Goal: Task Accomplishment & Management: Use online tool/utility

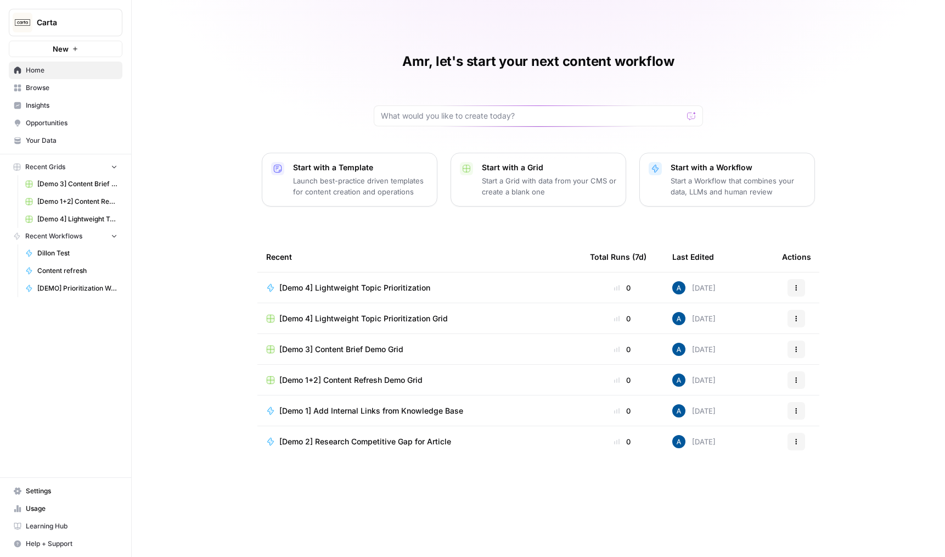
click at [86, 96] on link "Browse" at bounding box center [66, 88] width 114 height 18
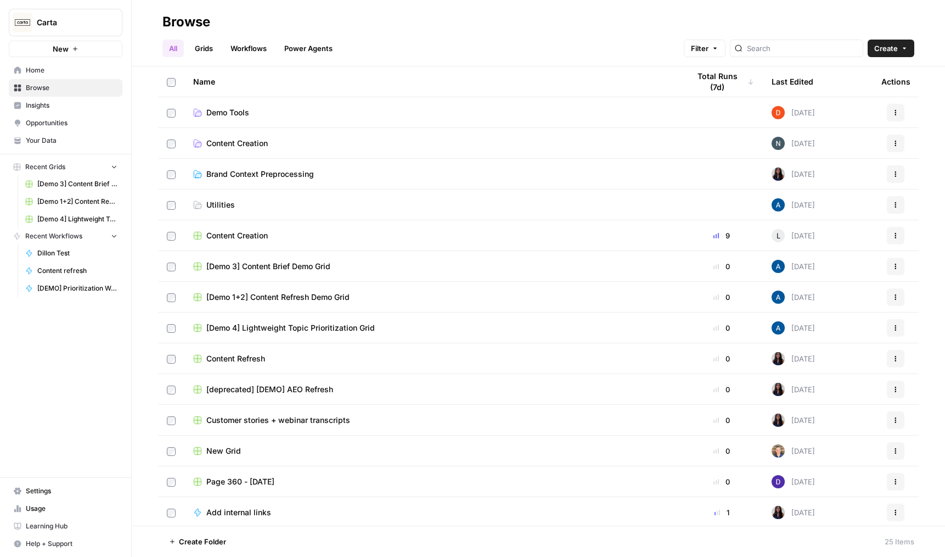
click at [81, 102] on span "Insights" at bounding box center [72, 105] width 92 height 10
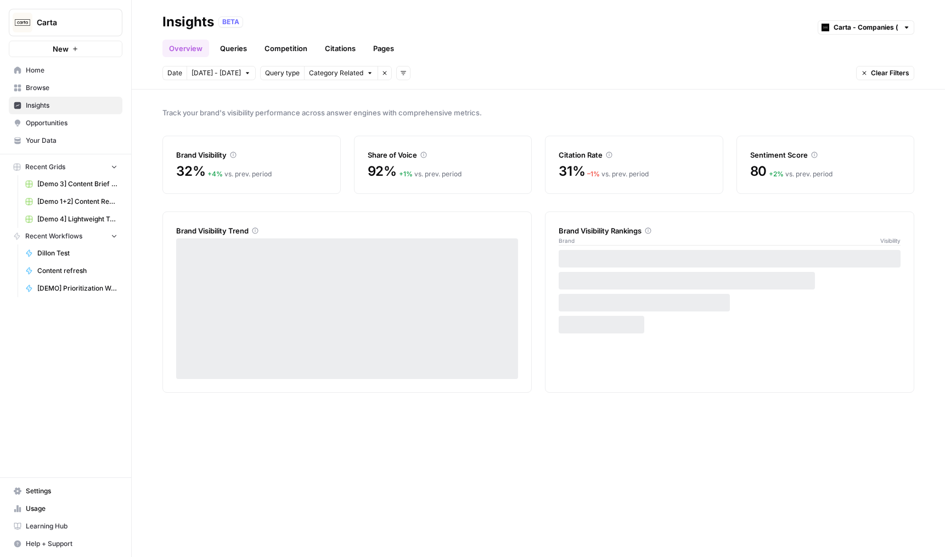
click at [380, 53] on link "Pages" at bounding box center [384, 49] width 34 height 18
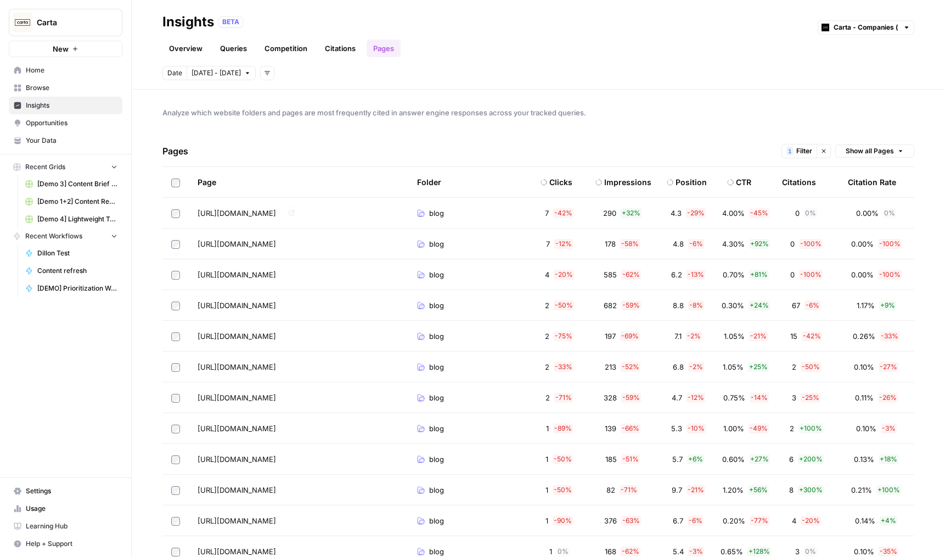
click at [179, 217] on label at bounding box center [175, 213] width 9 height 10
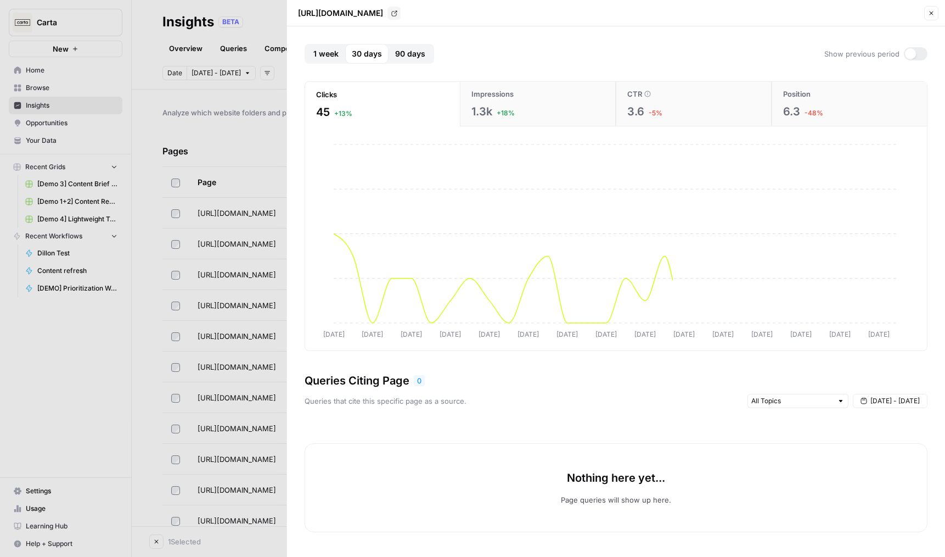
click at [171, 236] on div at bounding box center [472, 278] width 945 height 557
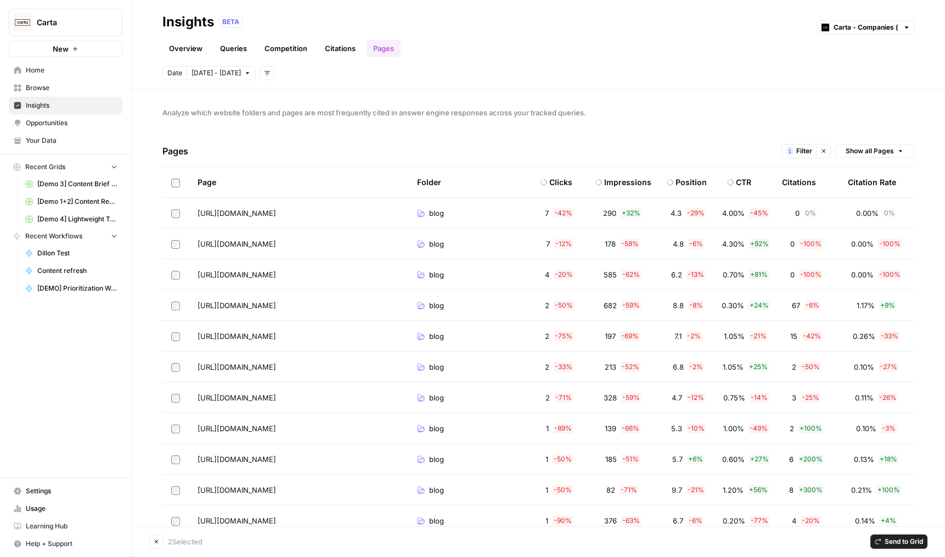
click at [882, 540] on button "Send to Grid" at bounding box center [899, 541] width 57 height 14
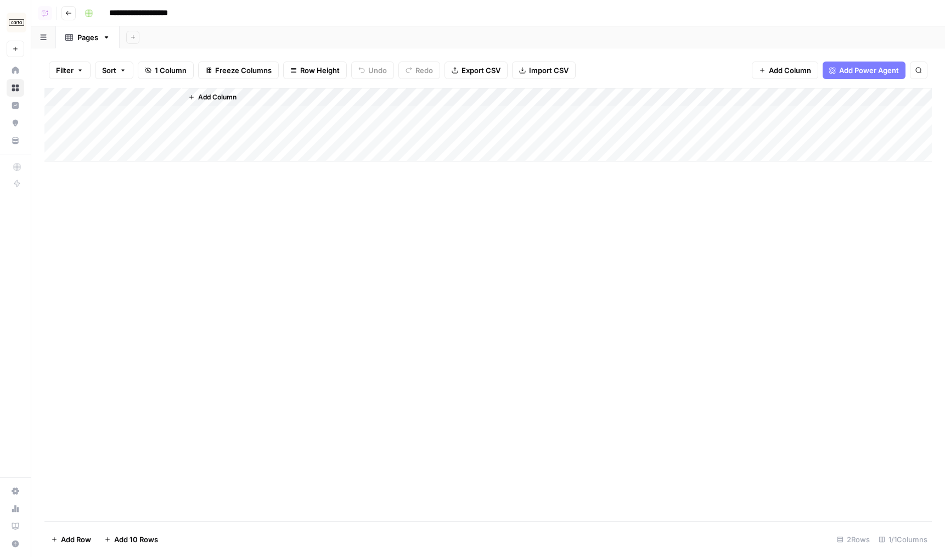
click at [60, 116] on div "Add Column" at bounding box center [488, 125] width 888 height 74
click at [58, 131] on div "Add Column" at bounding box center [488, 125] width 888 height 74
click at [73, 539] on span "Delete 2 Rows" at bounding box center [75, 539] width 49 height 11
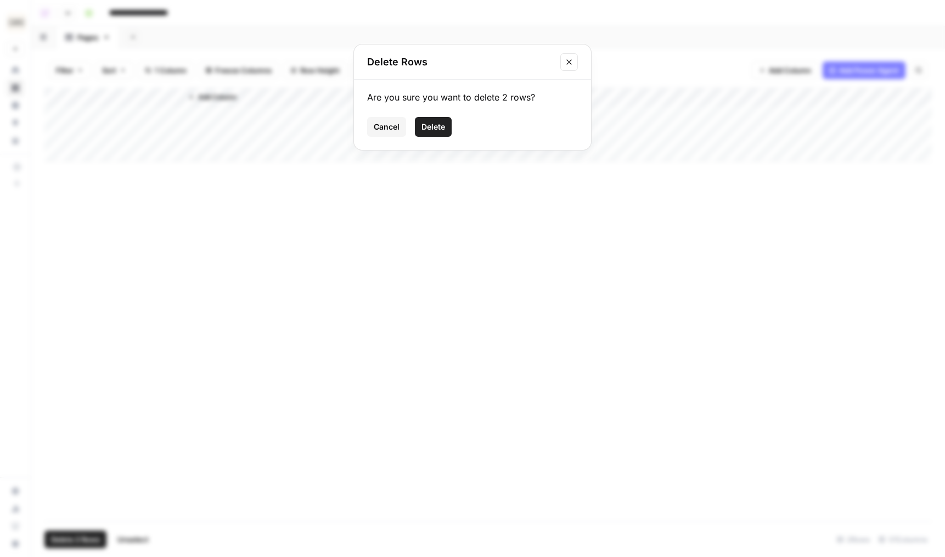
click at [429, 117] on button "Delete" at bounding box center [433, 127] width 37 height 20
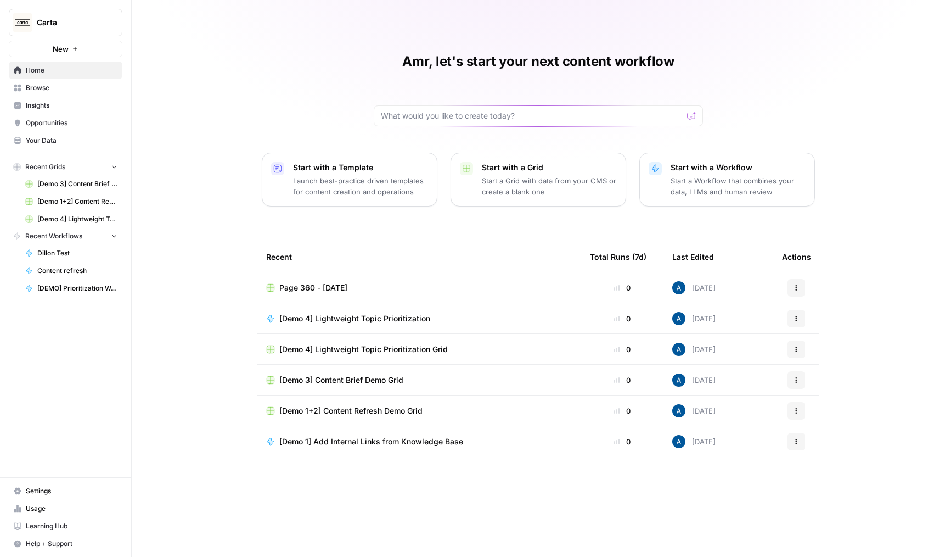
click at [85, 15] on button "Carta" at bounding box center [66, 22] width 114 height 27
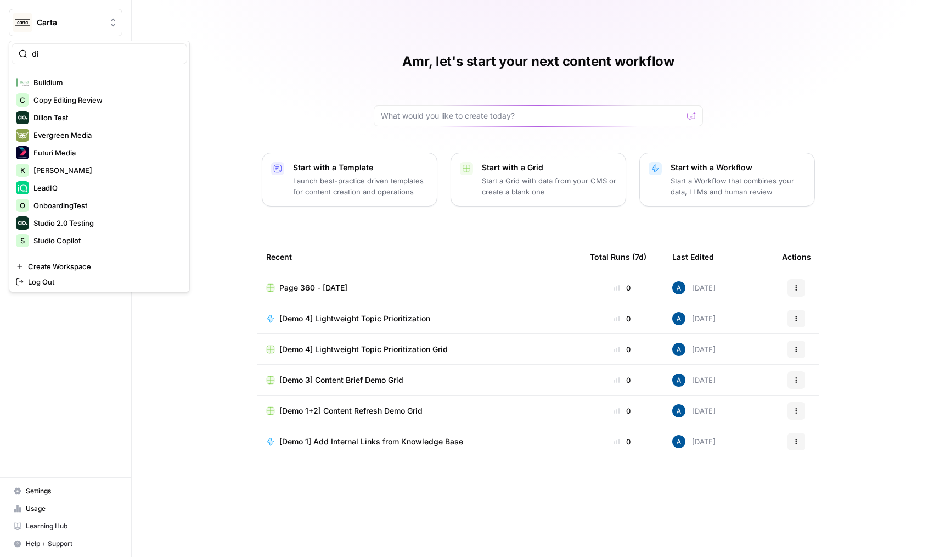
type input "di"
drag, startPoint x: 61, startPoint y: 83, endPoint x: 62, endPoint y: 118, distance: 35.2
click at [62, 118] on div "Buildium C Copy Editing Review Dillon Test Evergreen Media Futuri Media K Kevin…" at bounding box center [100, 162] width 176 height 176
click at [62, 118] on span "Dillon Test" at bounding box center [105, 117] width 145 height 11
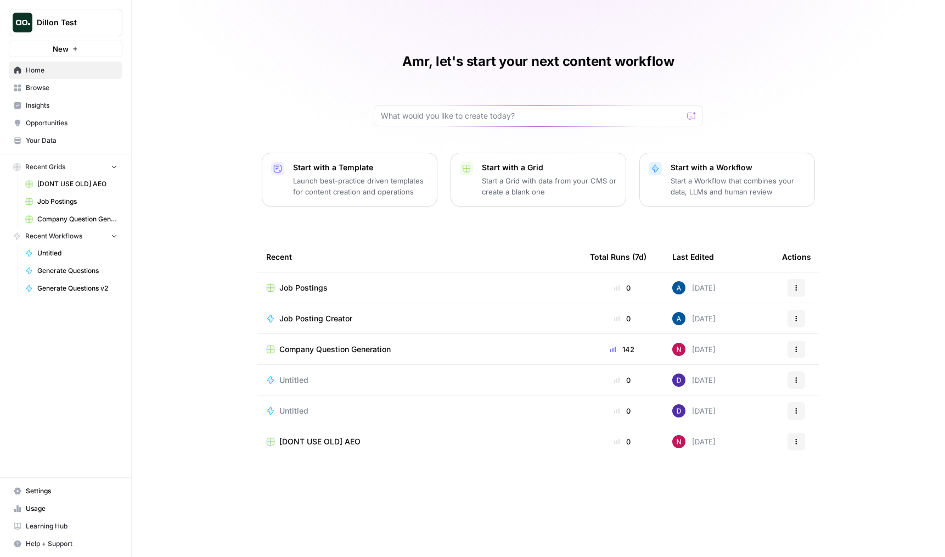
click at [54, 284] on span "Generate Questions v2" at bounding box center [77, 288] width 80 height 10
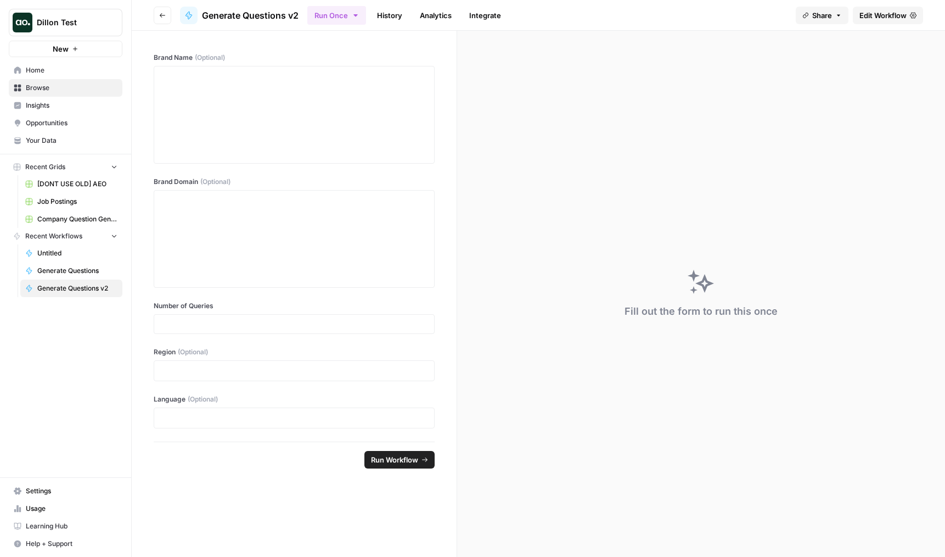
click at [873, 14] on span "Edit Workflow" at bounding box center [883, 15] width 47 height 11
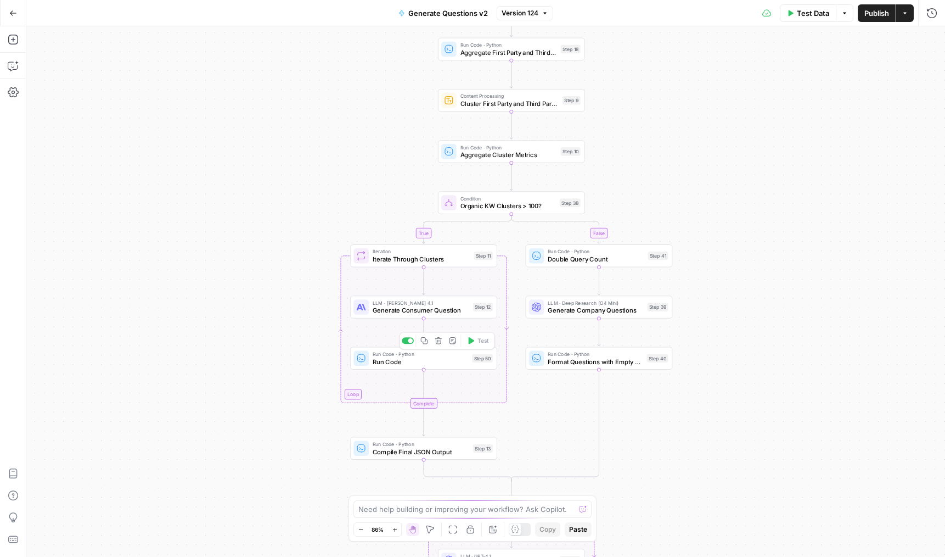
click at [380, 353] on span "Run Code · Python" at bounding box center [421, 354] width 96 height 8
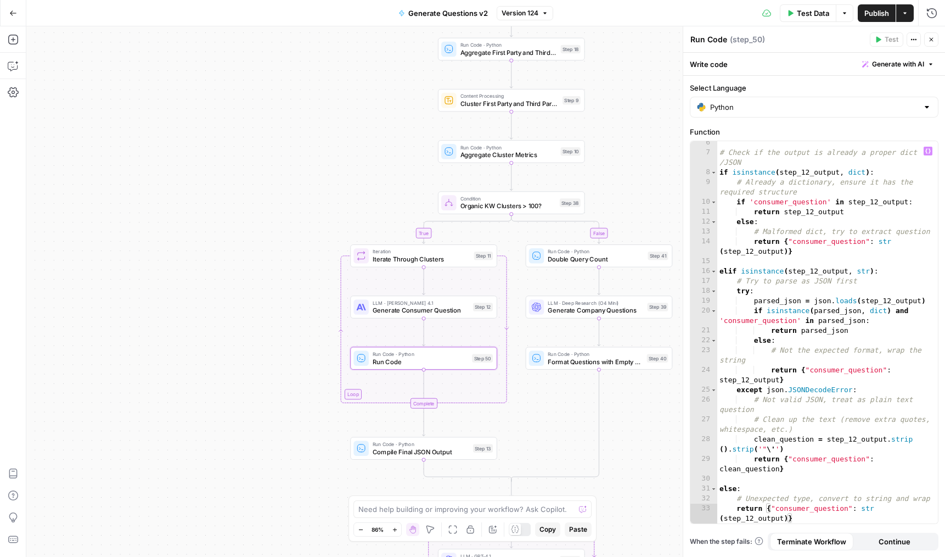
scroll to position [63, 0]
click at [498, 529] on button "Annotate Workflow" at bounding box center [492, 529] width 13 height 13
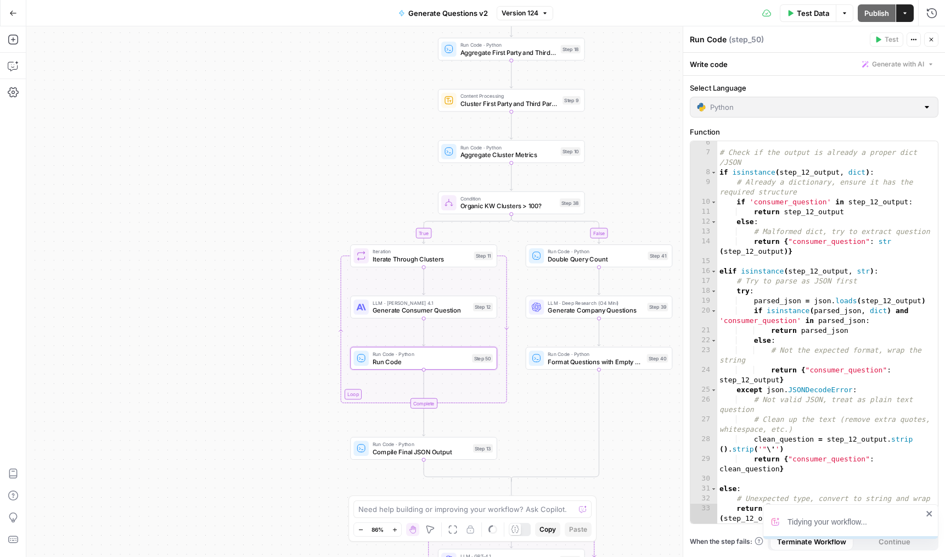
click at [937, 39] on button "Close" at bounding box center [931, 39] width 14 height 14
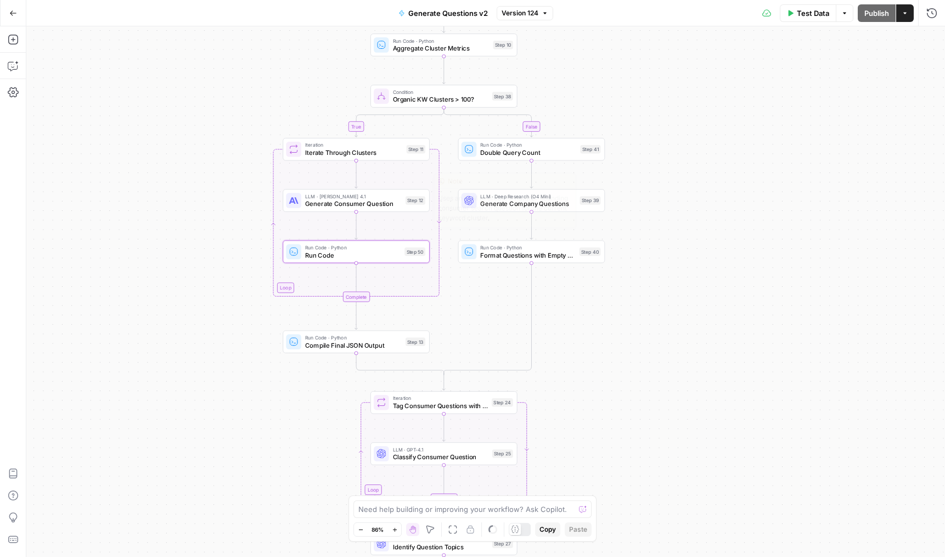
click at [330, 199] on span "Generate Consumer Question" at bounding box center [353, 203] width 97 height 9
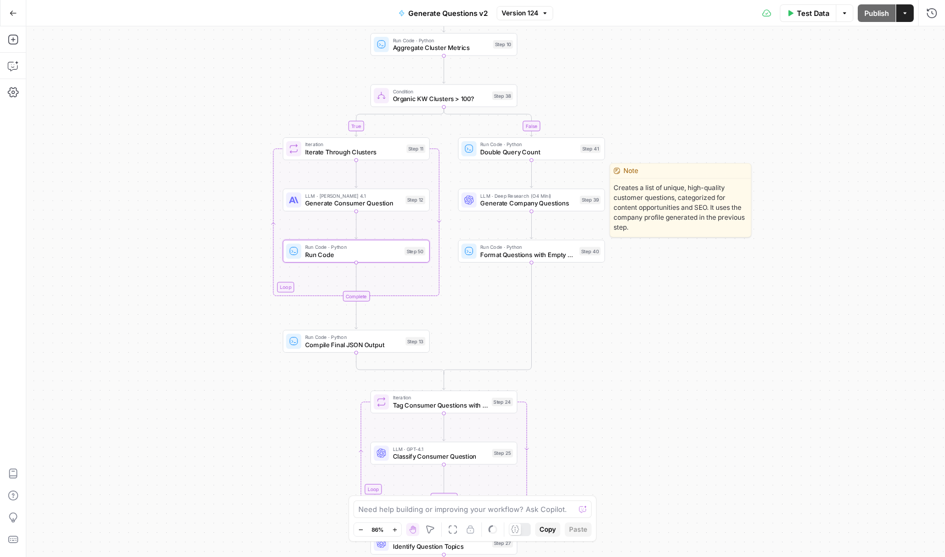
click at [494, 203] on span "Generate Company Questions" at bounding box center [528, 202] width 96 height 9
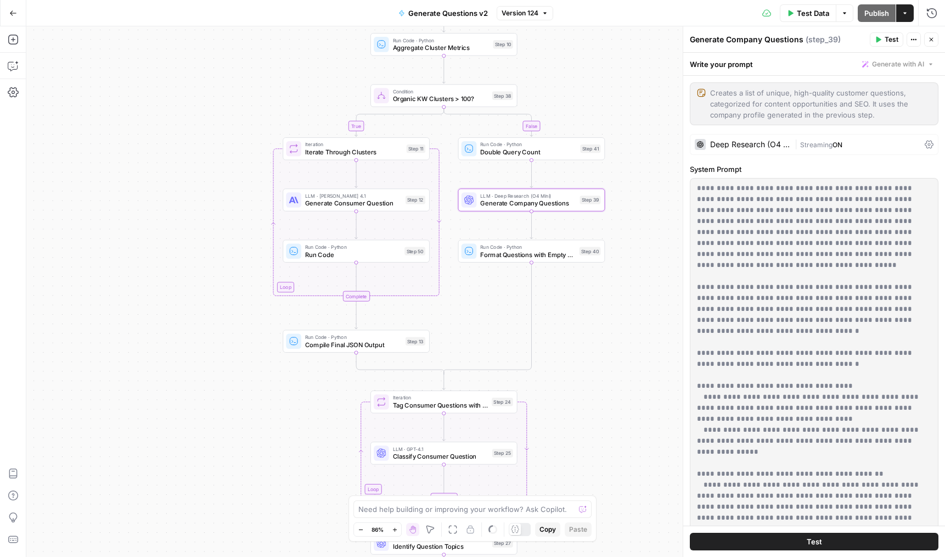
click at [935, 42] on button "Close" at bounding box center [931, 39] width 14 height 14
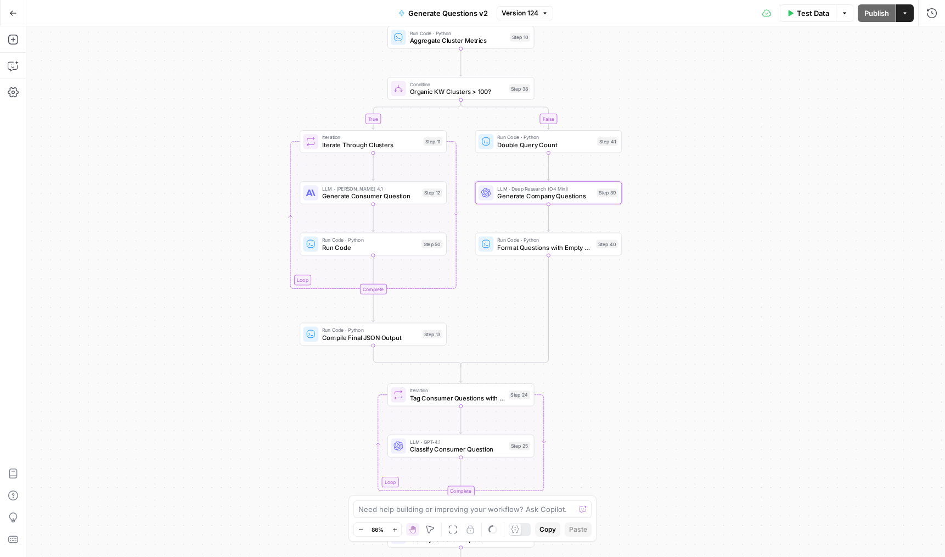
drag, startPoint x: 149, startPoint y: 144, endPoint x: 201, endPoint y: 125, distance: 56.3
click at [201, 125] on div "true false Workflow Input Settings Inputs LLM · Deep Research (O4 Mini) Researc…" at bounding box center [485, 291] width 919 height 530
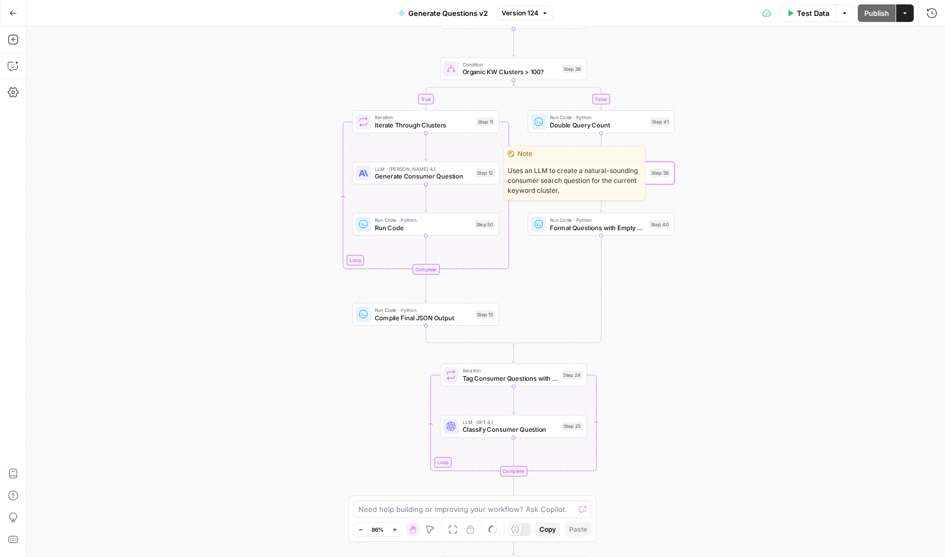
click at [252, 208] on div "true false Workflow Input Settings Inputs LLM · Deep Research (O4 Mini) Researc…" at bounding box center [485, 291] width 919 height 530
click at [380, 173] on span "Generate Consumer Question" at bounding box center [423, 175] width 97 height 9
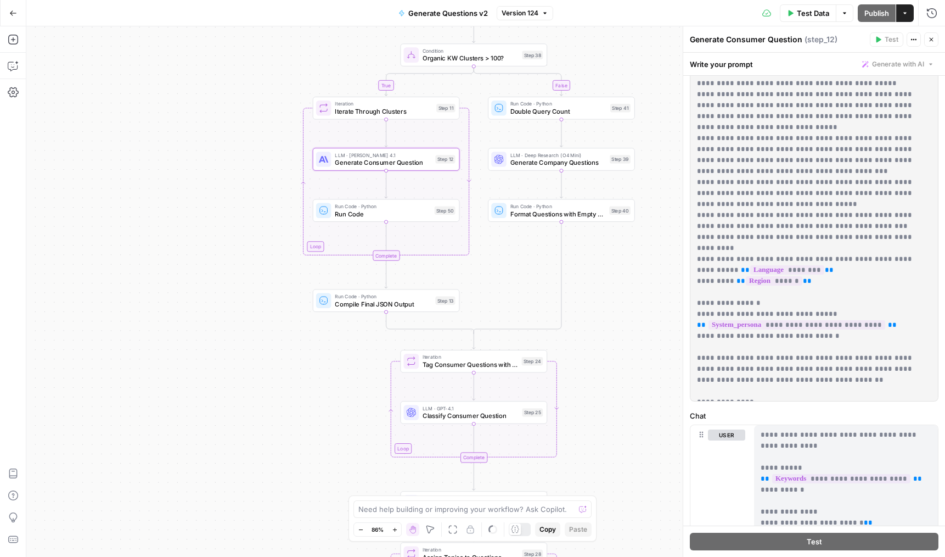
scroll to position [0, 0]
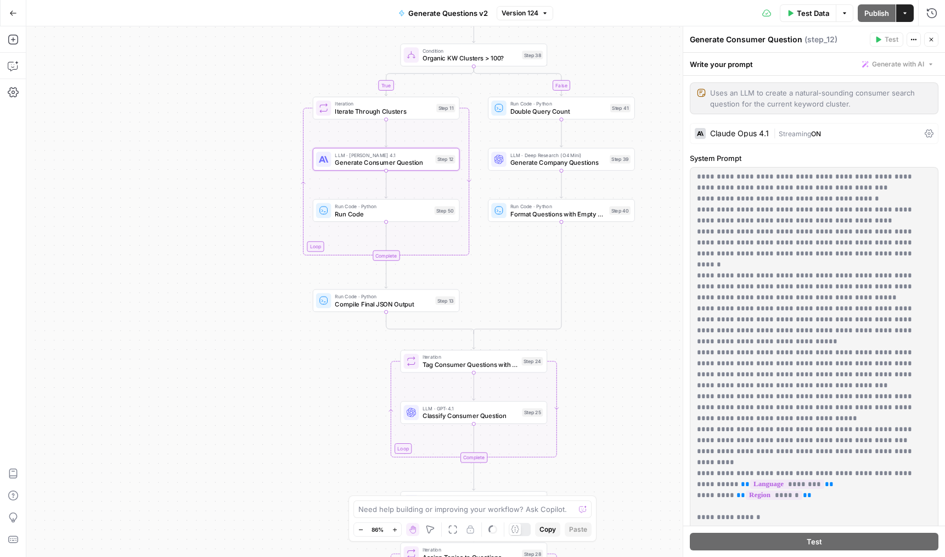
click at [177, 160] on div "true false Workflow Input Settings Inputs LLM · Deep Research (O4 Mini) Researc…" at bounding box center [485, 291] width 919 height 530
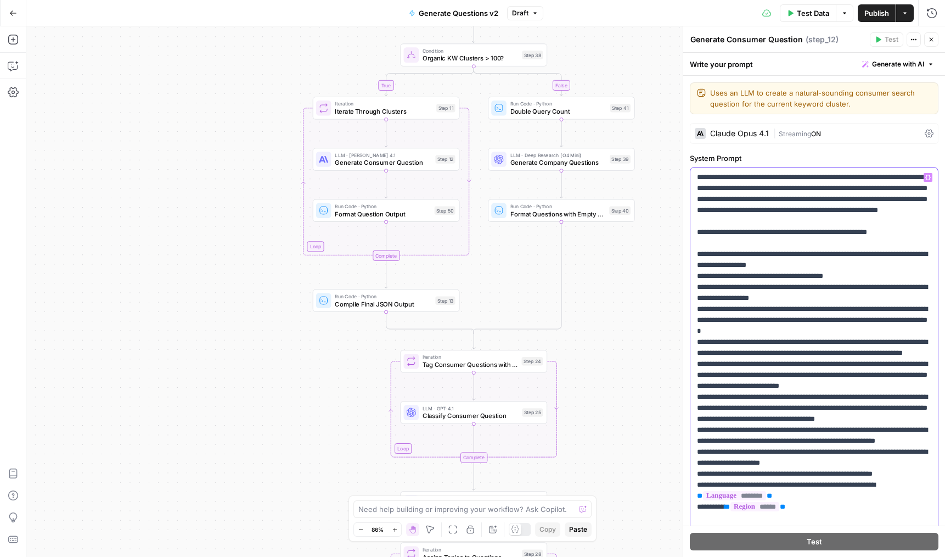
click at [747, 306] on p "**********" at bounding box center [814, 446] width 234 height 549
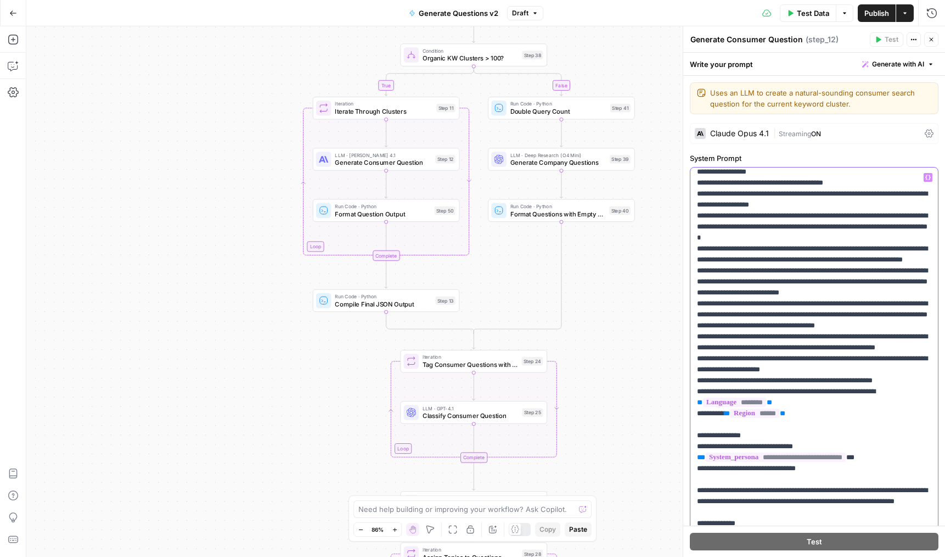
scroll to position [87, 0]
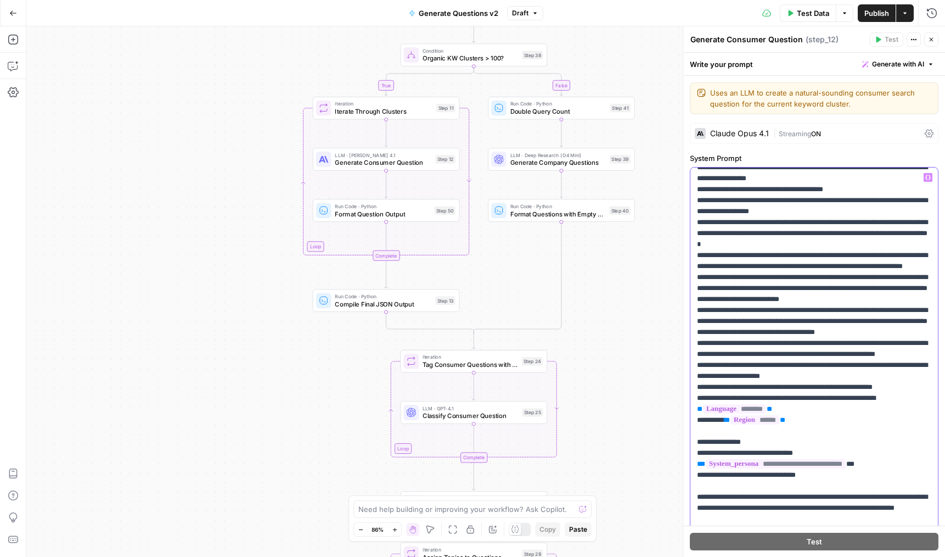
click at [828, 200] on p "**********" at bounding box center [814, 359] width 234 height 549
click at [839, 198] on p "**********" at bounding box center [814, 359] width 234 height 549
click at [933, 38] on icon "button" at bounding box center [931, 39] width 7 height 7
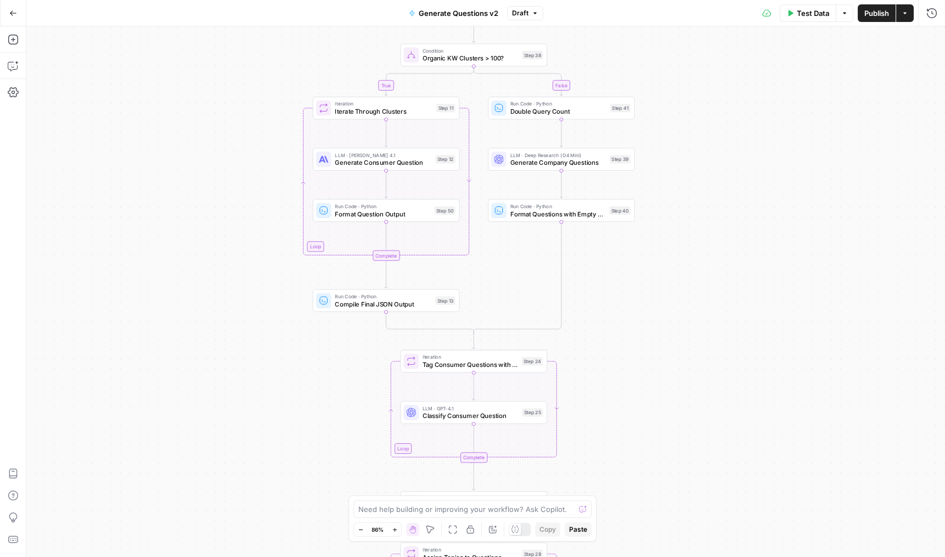
click at [533, 161] on span "Generate Company Questions" at bounding box center [559, 162] width 96 height 9
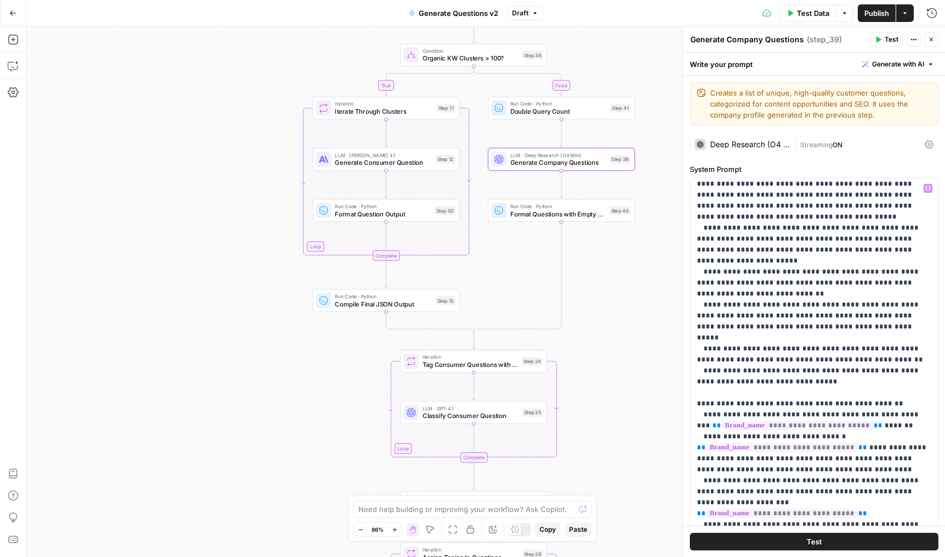
scroll to position [640, 0]
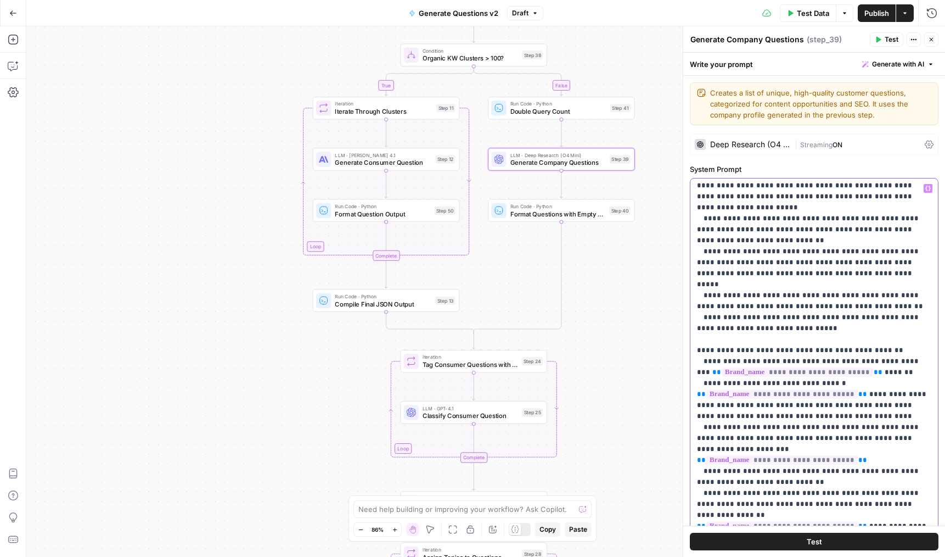
click at [720, 260] on p "**********" at bounding box center [814, 114] width 234 height 1142
type input "words"
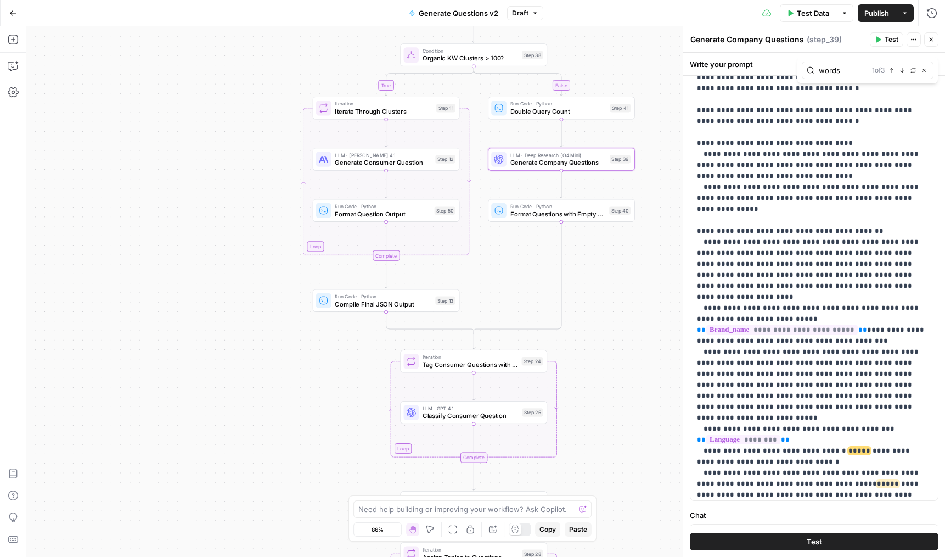
scroll to position [121, 0]
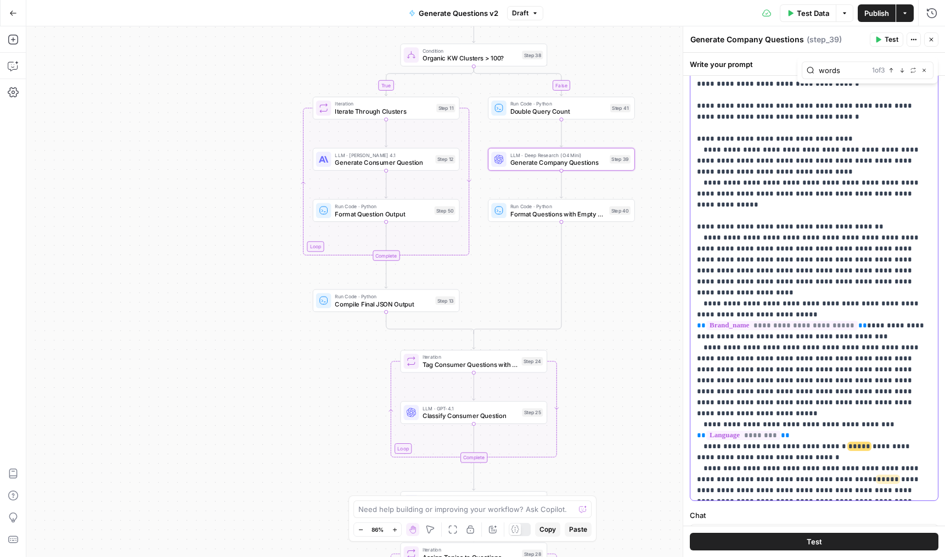
click at [828, 412] on p "**********" at bounding box center [814, 507] width 234 height 1142
click at [933, 40] on icon "button" at bounding box center [931, 39] width 7 height 7
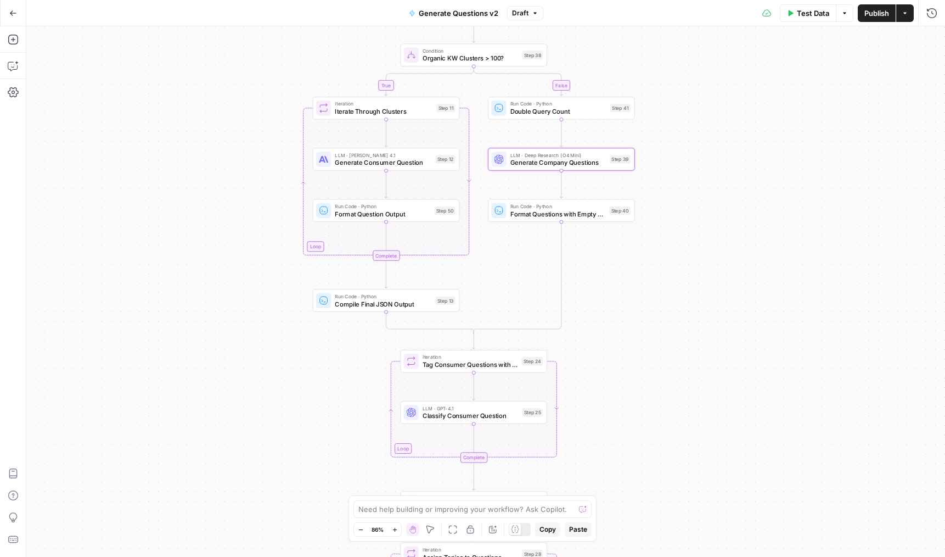
click at [876, 12] on span "Publish" at bounding box center [877, 13] width 25 height 11
click at [526, 166] on span "Generate Company Questions" at bounding box center [559, 162] width 96 height 9
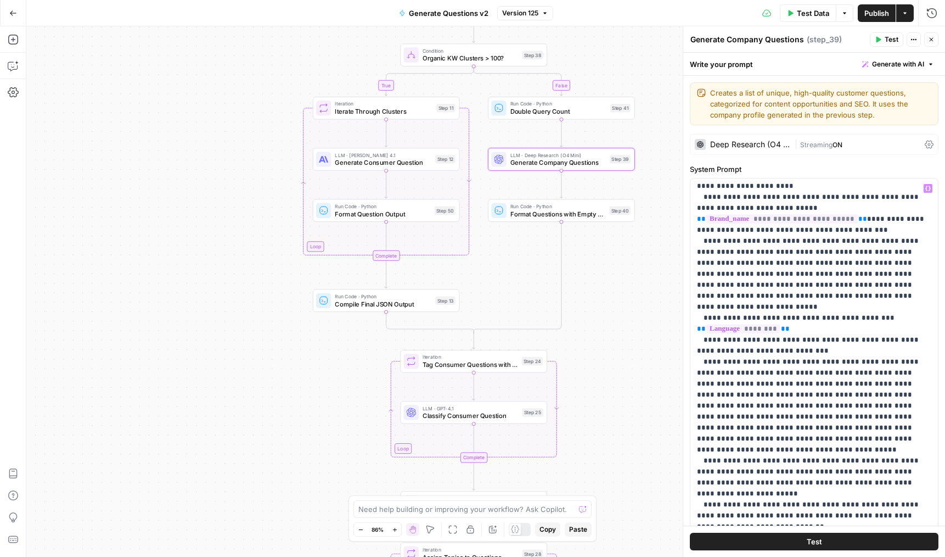
scroll to position [356, 0]
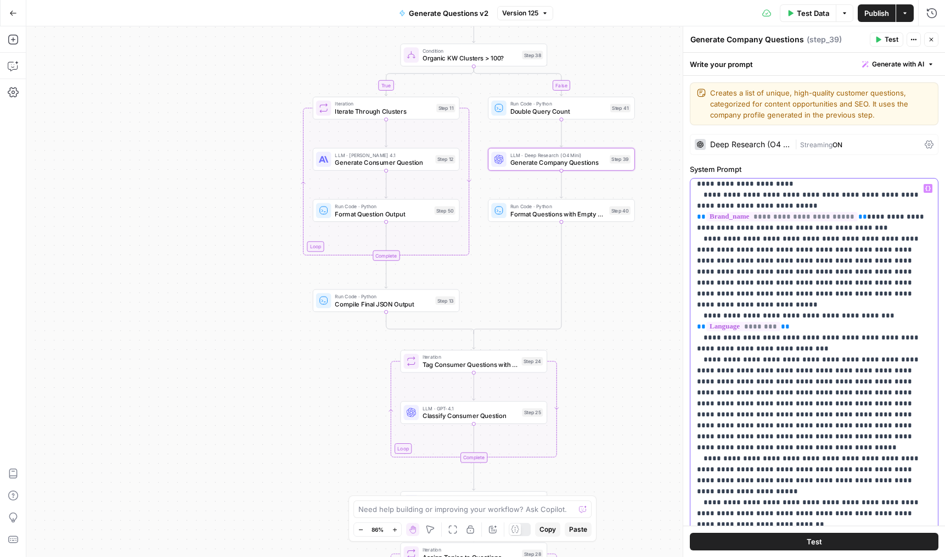
click at [832, 299] on p "**********" at bounding box center [814, 398] width 234 height 1142
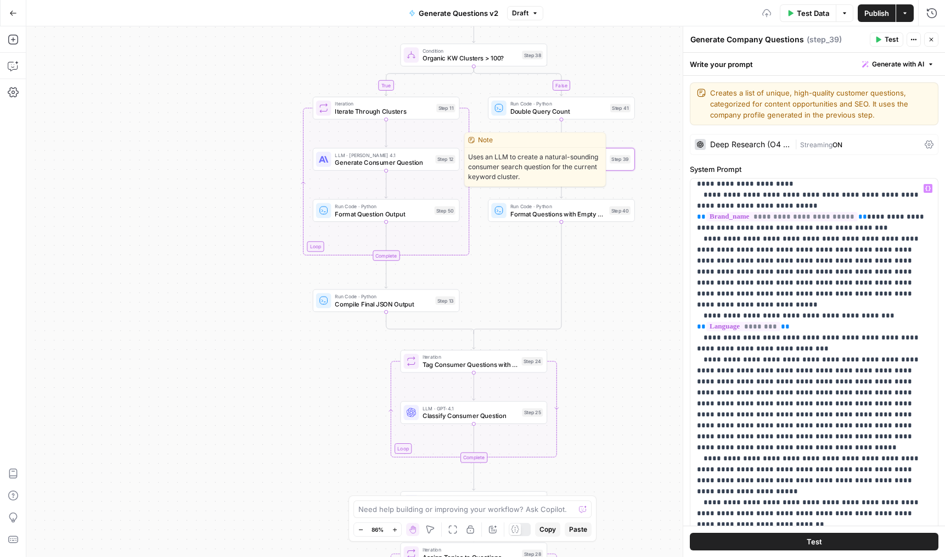
click at [356, 165] on span "Generate Consumer Question" at bounding box center [383, 162] width 97 height 9
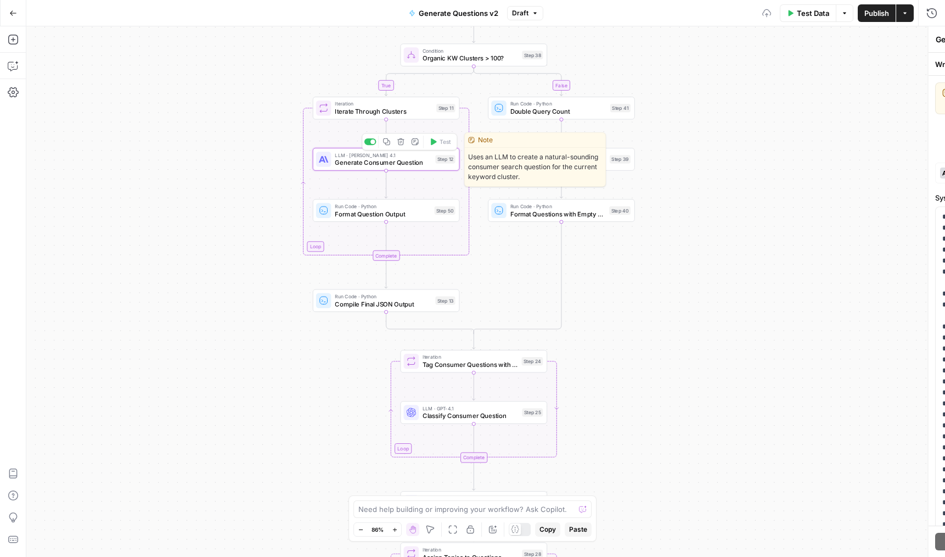
type textarea "Generate Consumer Question"
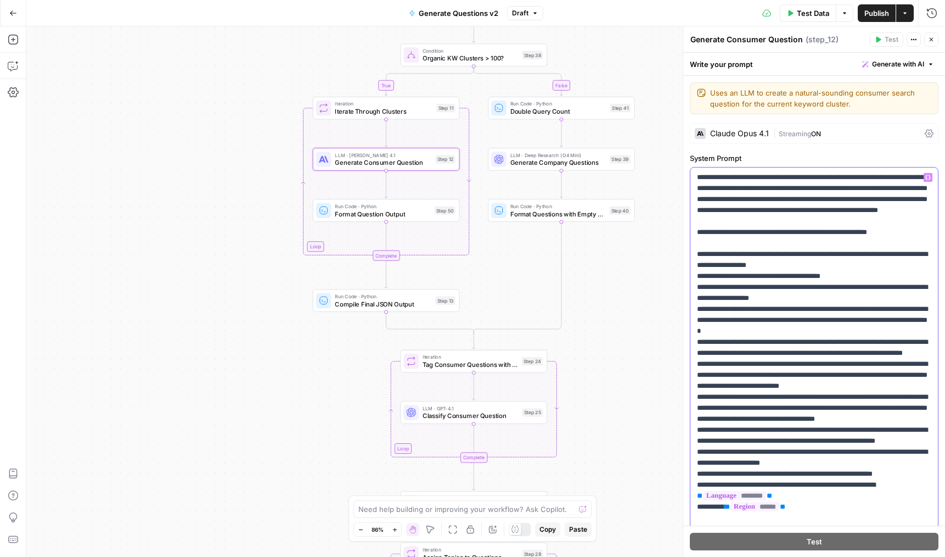
click at [836, 284] on p "**********" at bounding box center [814, 446] width 234 height 549
click at [929, 37] on icon "button" at bounding box center [931, 39] width 7 height 7
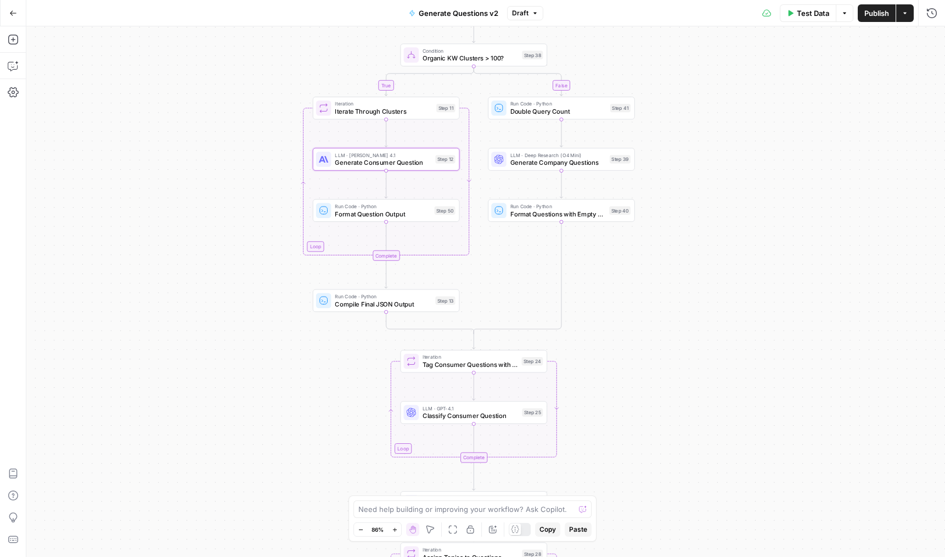
click at [875, 9] on span "Publish" at bounding box center [877, 13] width 25 height 11
